Goal: Task Accomplishment & Management: Complete application form

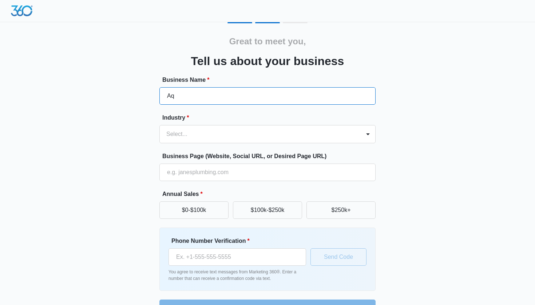
type input "A"
click at [170, 96] on input "outboard Service" at bounding box center [267, 95] width 216 height 17
click at [230, 97] on input "Outboard Service" at bounding box center [267, 95] width 216 height 17
click at [205, 135] on div at bounding box center [258, 134] width 185 height 10
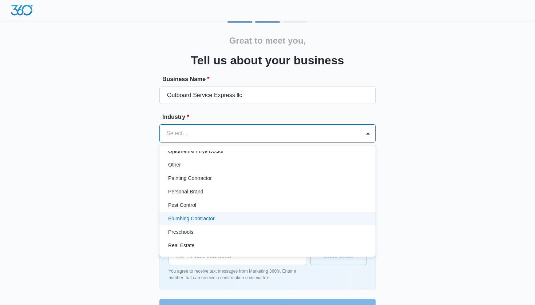
scroll to position [420, 0]
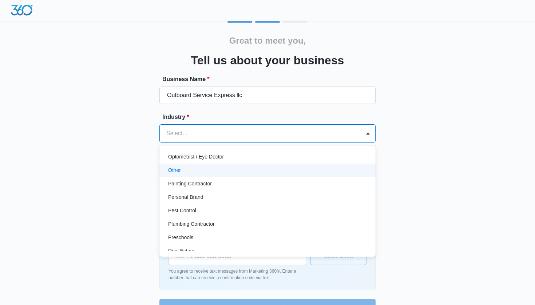
click at [175, 174] on p "Other" at bounding box center [174, 171] width 13 height 8
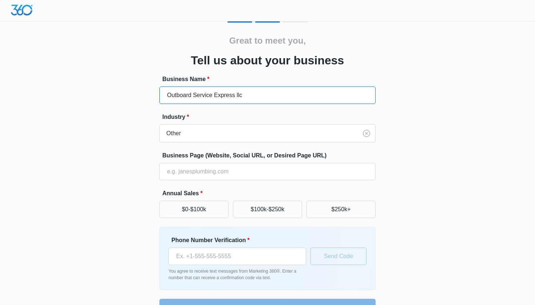
click at [254, 91] on input "Outboard Service Express llc" at bounding box center [267, 95] width 216 height 17
click at [254, 90] on input "Outboard Service Express llc" at bounding box center [267, 95] width 216 height 17
type input "AquOutboard Service Express llc"
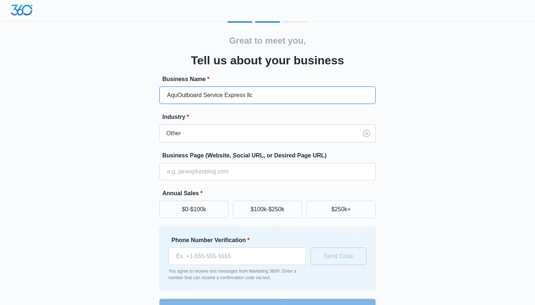
click at [266, 91] on input "AquOutboard Service Express llc" at bounding box center [267, 95] width 216 height 17
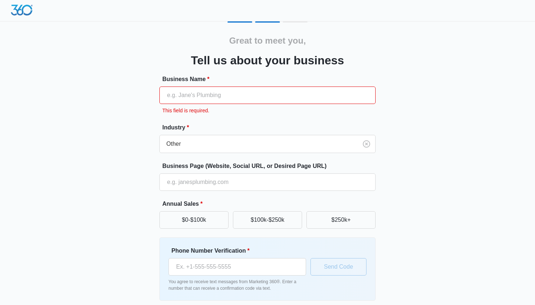
click at [230, 98] on input "Business Name *" at bounding box center [267, 95] width 216 height 17
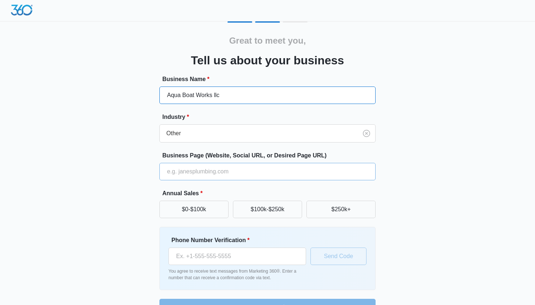
type input "Aqua Boat Works llc"
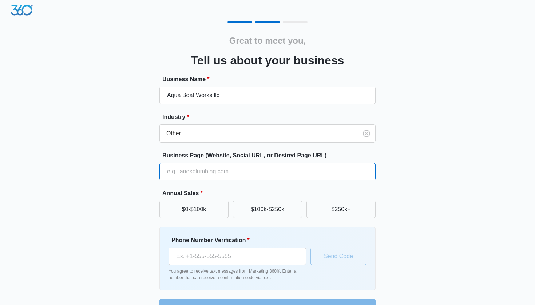
click at [221, 172] on input "Business Page (Website, Social URL, or Desired Page URL)" at bounding box center [267, 171] width 216 height 17
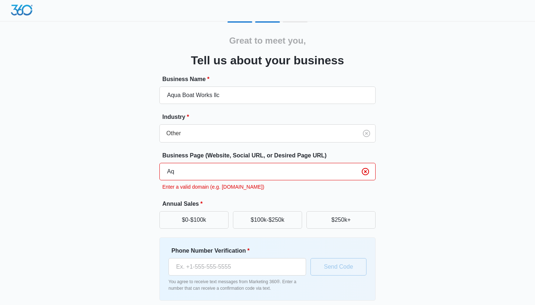
type input "A"
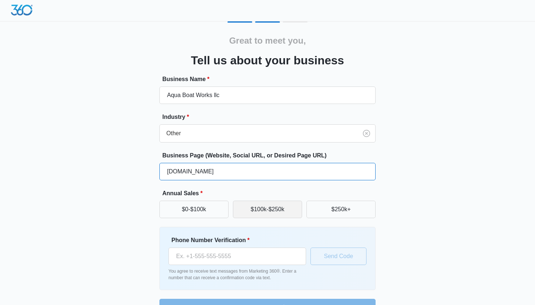
type input "aquaboatworks.com"
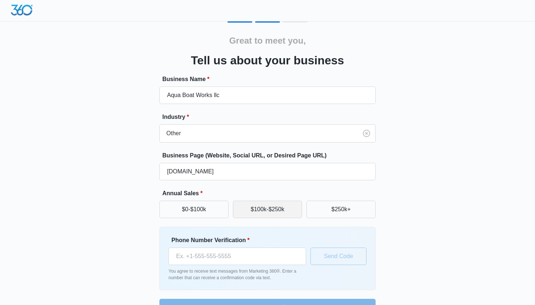
click at [273, 211] on button "$100k-$250k" at bounding box center [267, 209] width 69 height 17
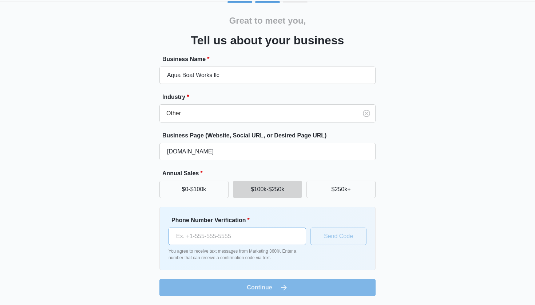
scroll to position [21, 0]
type input "(305) 849-4498"
click at [334, 238] on button "Send Code" at bounding box center [338, 236] width 56 height 17
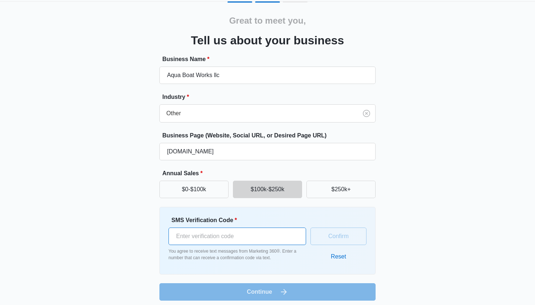
click at [245, 236] on input "SMS Verification Code *" at bounding box center [237, 236] width 138 height 17
type input "3"
type input "791508"
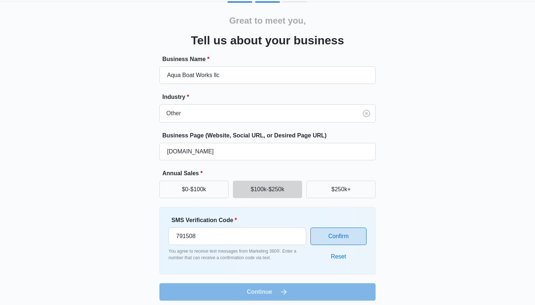
click at [345, 237] on button "Confirm" at bounding box center [338, 236] width 56 height 17
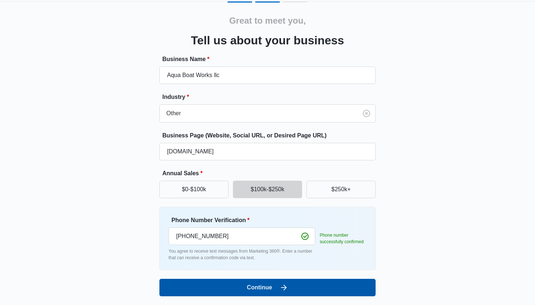
click at [282, 287] on icon "submit" at bounding box center [283, 287] width 9 height 9
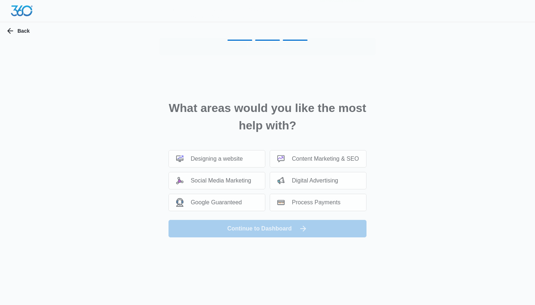
scroll to position [0, 0]
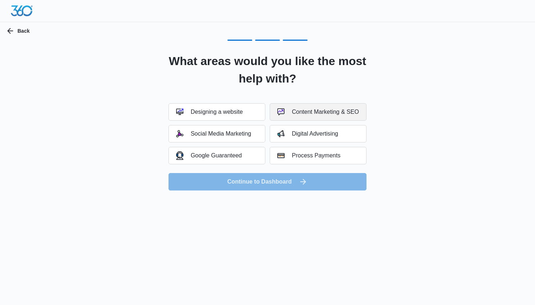
click at [330, 111] on div "Content Marketing & SEO" at bounding box center [317, 111] width 81 height 7
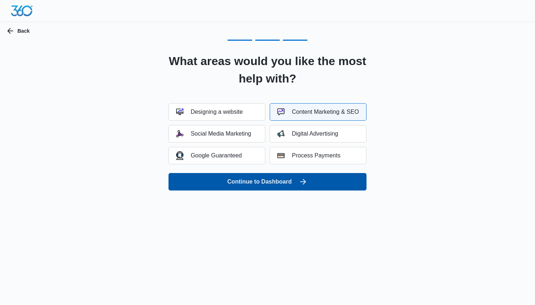
click at [307, 185] on icon "submit" at bounding box center [303, 182] width 9 height 9
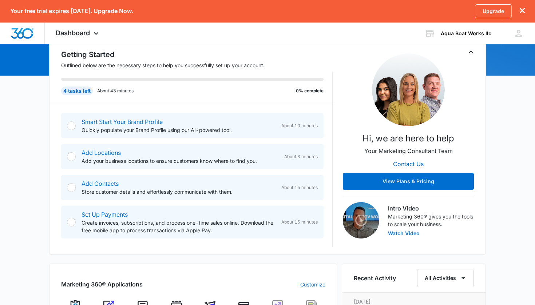
scroll to position [78, 0]
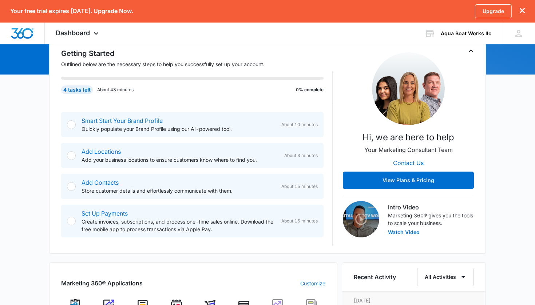
click at [72, 126] on div at bounding box center [71, 124] width 9 height 9
click at [72, 125] on div at bounding box center [71, 124] width 9 height 9
click at [130, 122] on link "Smart Start Your Brand Profile" at bounding box center [121, 120] width 81 height 7
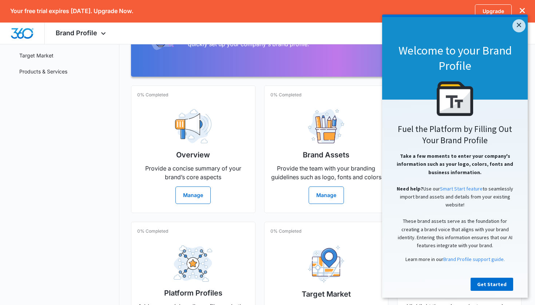
scroll to position [114, 0]
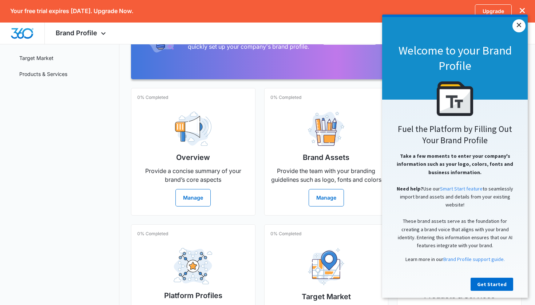
click at [517, 24] on link "×" at bounding box center [518, 25] width 13 height 13
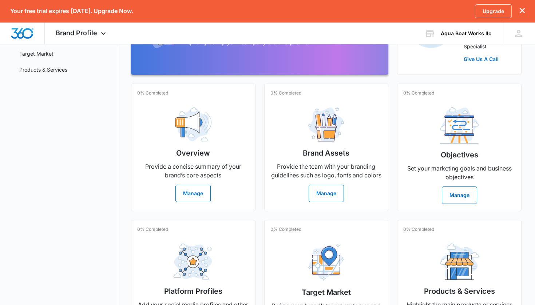
scroll to position [124, 0]
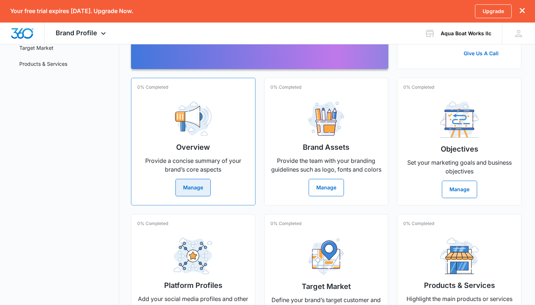
click at [193, 185] on button "Manage" at bounding box center [192, 187] width 35 height 17
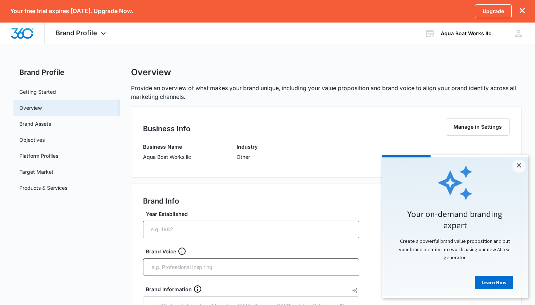
click at [227, 234] on input "Year Established" at bounding box center [251, 229] width 216 height 17
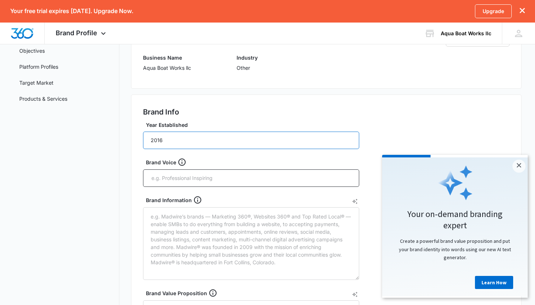
scroll to position [117, 0]
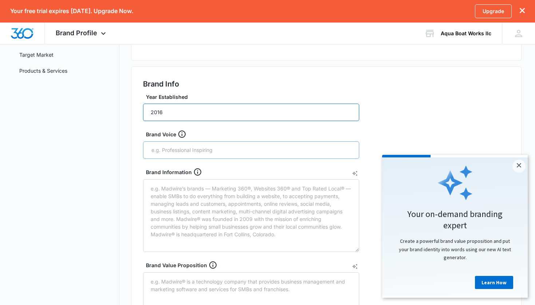
type input "2016"
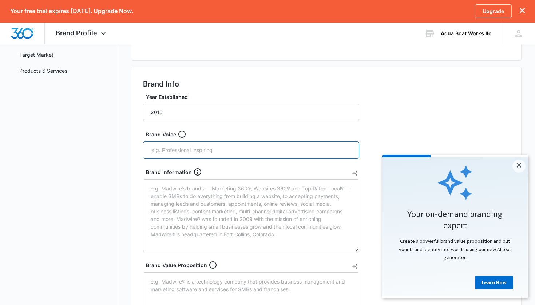
click at [214, 151] on input "text" at bounding box center [252, 150] width 202 height 11
click at [489, 285] on link "Learn How" at bounding box center [494, 282] width 38 height 13
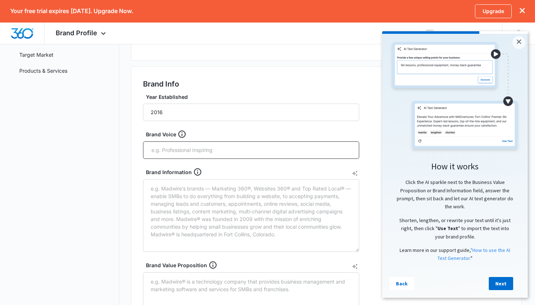
click at [494, 54] on img at bounding box center [454, 97] width 131 height 112
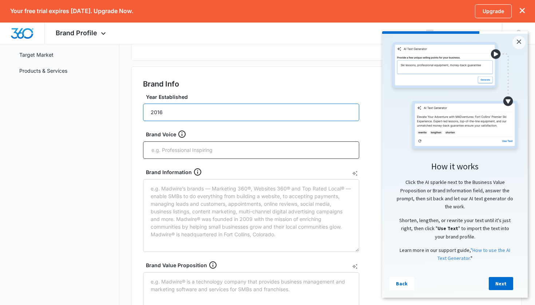
click at [200, 112] on input "2016" at bounding box center [251, 112] width 216 height 17
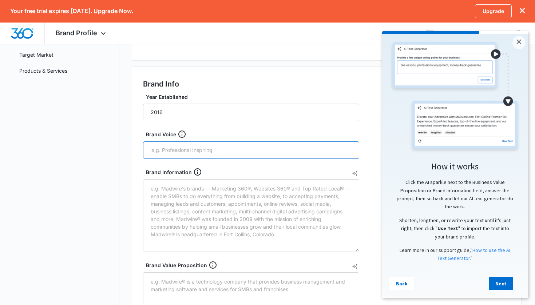
click at [198, 152] on input "text" at bounding box center [252, 150] width 202 height 11
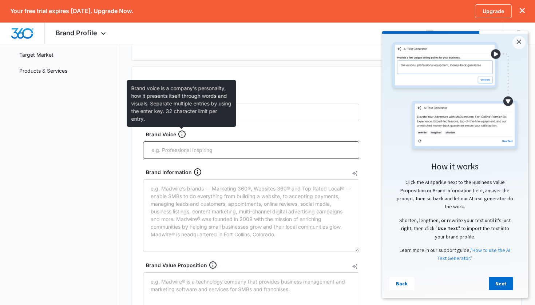
click at [181, 132] on icon at bounding box center [182, 134] width 9 height 9
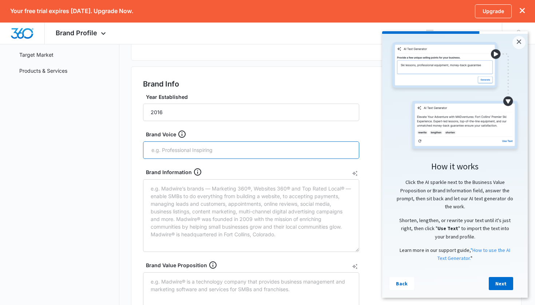
click at [202, 150] on input "text" at bounding box center [252, 150] width 202 height 11
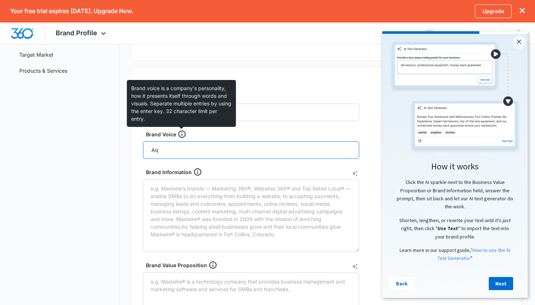
type input "A"
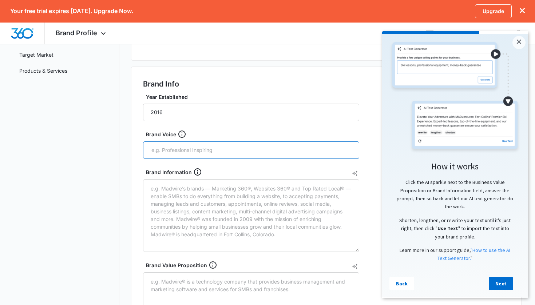
click at [192, 150] on input "text" at bounding box center [252, 150] width 202 height 11
type input "Aqua Boat Works"
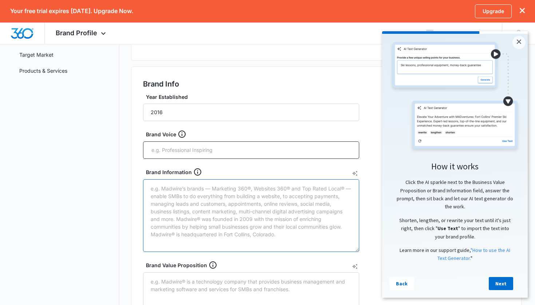
click at [203, 191] on textarea "Brand Information" at bounding box center [251, 215] width 216 height 73
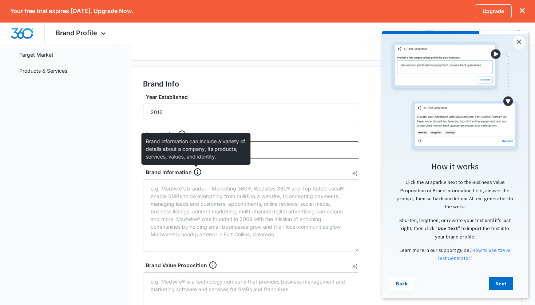
click at [197, 173] on icon at bounding box center [197, 172] width 9 height 9
click at [197, 179] on textarea "Brand Information" at bounding box center [251, 215] width 216 height 73
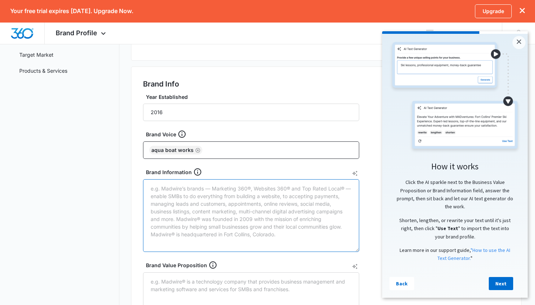
click at [200, 188] on textarea "Brand Information" at bounding box center [251, 215] width 216 height 73
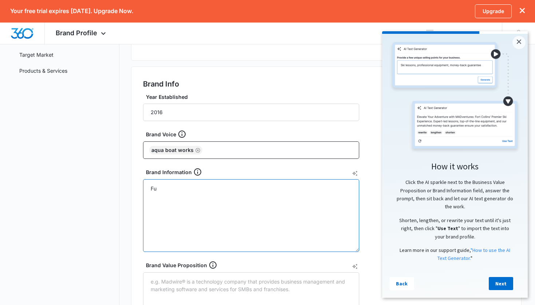
type textarea "F"
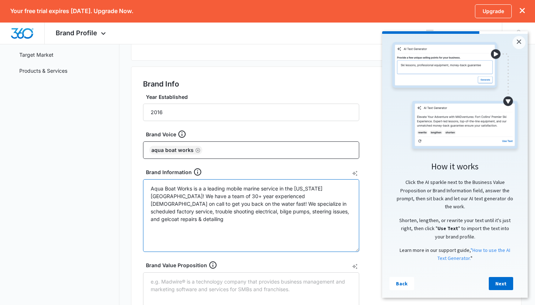
click at [261, 215] on textarea "Aqua Boat Works is a a leading mobile marine service in the [US_STATE][GEOGRAPH…" at bounding box center [251, 215] width 216 height 73
click at [261, 211] on textarea "Aqua Boat Works is a a leading mobile marine service in the [US_STATE][GEOGRAPH…" at bounding box center [251, 215] width 216 height 73
click at [322, 215] on textarea "Aqua Boat Works is a a leading mobile marine service in the [US_STATE][GEOGRAPH…" at bounding box center [251, 215] width 216 height 73
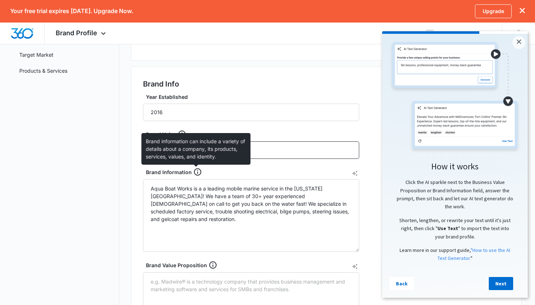
click at [197, 171] on icon at bounding box center [197, 172] width 9 height 9
click at [197, 179] on textarea "Aqua Boat Works is a a leading mobile marine service in the [US_STATE][GEOGRAPH…" at bounding box center [251, 215] width 216 height 73
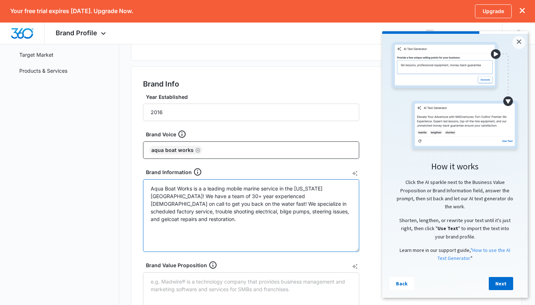
click at [228, 196] on textarea "Aqua Boat Works is a a leading mobile marine service in the [US_STATE][GEOGRAPH…" at bounding box center [251, 215] width 216 height 73
click at [304, 211] on textarea "Aqua Boat Works is a a leading mobile marine service in the [US_STATE][GEOGRAPH…" at bounding box center [251, 215] width 216 height 73
type textarea "Aqua Boat Works is a a leading mobile marine service in the [US_STATE][GEOGRAPH…"
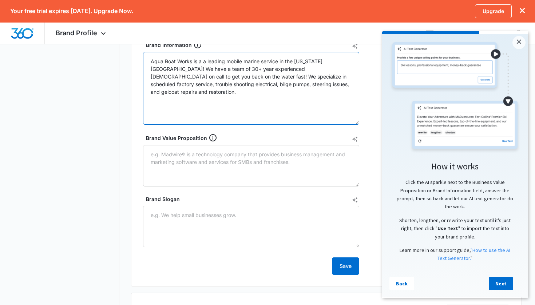
scroll to position [269, 0]
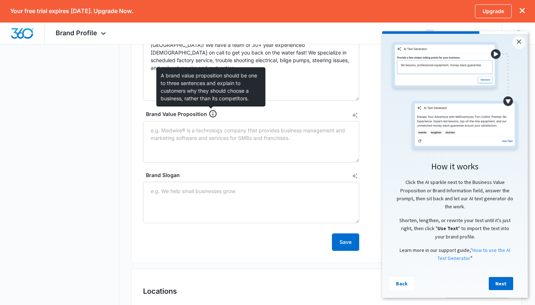
click at [209, 113] on icon at bounding box center [212, 114] width 9 height 9
click at [209, 121] on textarea "Brand Value Proposition" at bounding box center [251, 141] width 216 height 41
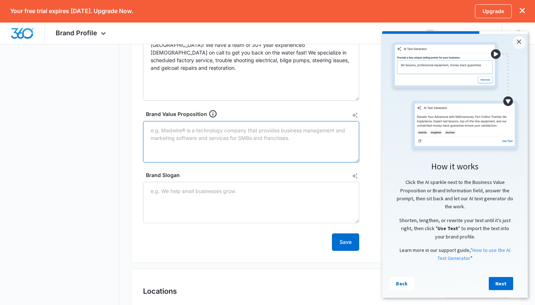
click at [211, 130] on textarea "Brand Value Proposition" at bounding box center [251, 141] width 216 height 41
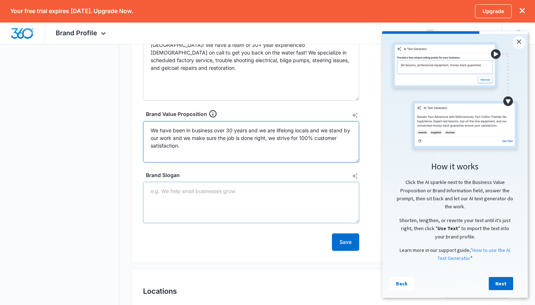
type textarea "We have been in business over 30 years and we are lifelong locals and we stand …"
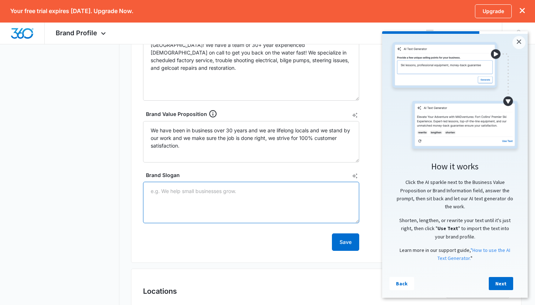
click at [203, 193] on textarea "Brand Slogan" at bounding box center [251, 202] width 216 height 41
type textarea "A"
type textarea "Call us [DATE] to get back on the water!"
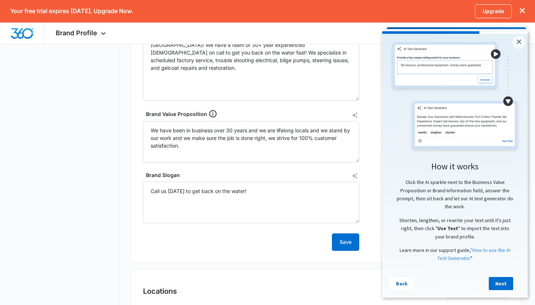
click at [112, 87] on nav "Brand Profile Getting Started Overview Brand Assets Objectives Platform Profile…" at bounding box center [66, 70] width 106 height 544
click at [125, 92] on div "Brand Profile Getting Started Overview Brand Assets Objectives Platform Profile…" at bounding box center [267, 70] width 508 height 544
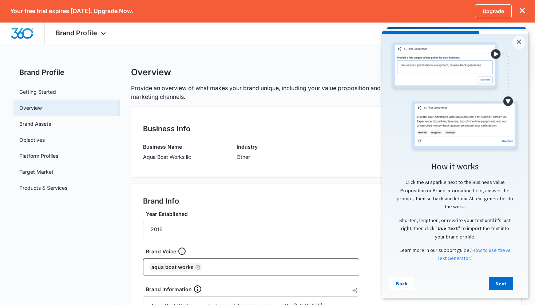
scroll to position [0, 0]
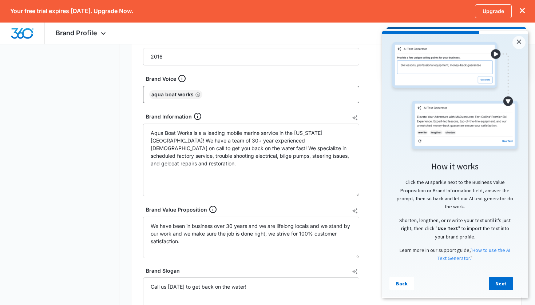
click at [130, 140] on div "Brand Profile Getting Started Overview Brand Assets Objectives Platform Profile…" at bounding box center [267, 166] width 508 height 544
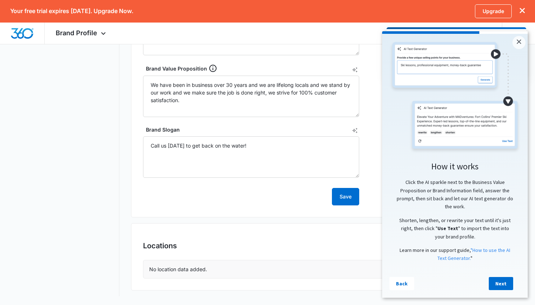
click at [130, 140] on div "Brand Profile Getting Started Overview Brand Assets Objectives Platform Profile…" at bounding box center [267, 25] width 508 height 544
click at [128, 157] on div "Brand Profile Getting Started Overview Brand Assets Objectives Platform Profile…" at bounding box center [267, 25] width 508 height 544
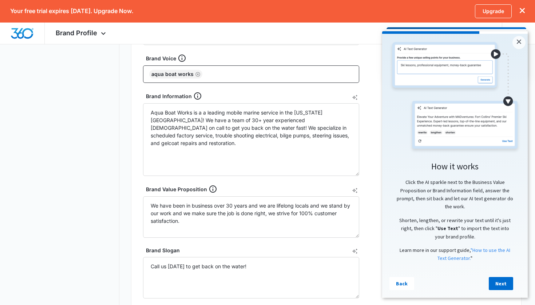
click at [122, 134] on div "Brand Profile Getting Started Overview Brand Assets Objectives Platform Profile…" at bounding box center [267, 146] width 508 height 544
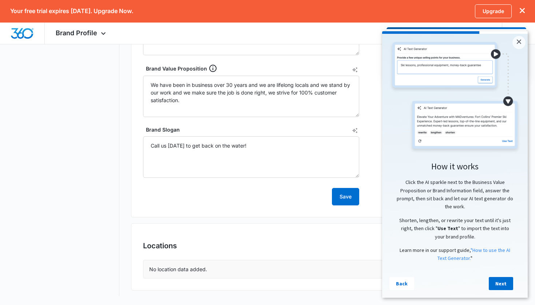
click at [122, 134] on div "Brand Profile Getting Started Overview Brand Assets Objectives Platform Profile…" at bounding box center [267, 25] width 508 height 544
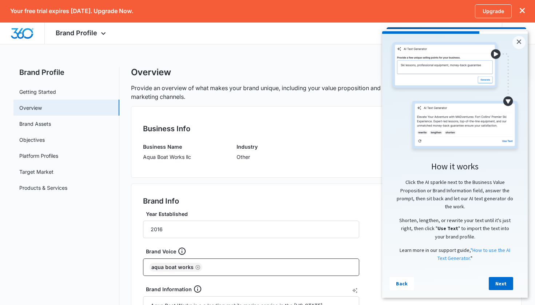
click at [272, 33] on div "Brand Profile Apps Reputation Websites Forms CRM Email Shop Payments POS Ads In…" at bounding box center [267, 34] width 535 height 22
